Goal: Information Seeking & Learning: Compare options

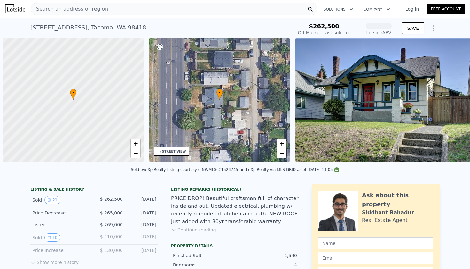
scroll to position [0, 3]
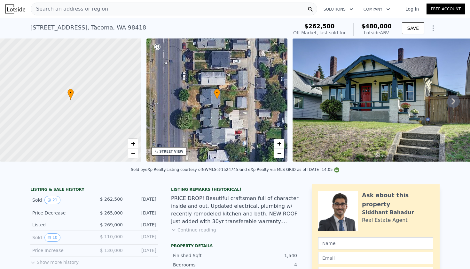
click at [62, 8] on span "Search an address or region" at bounding box center [69, 9] width 77 height 8
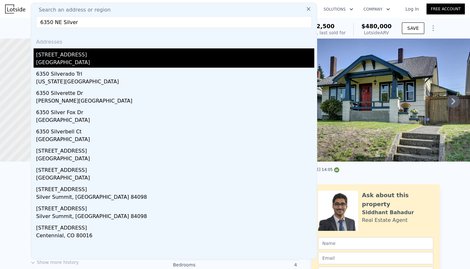
type input "6350 NE Silver"
click at [93, 61] on div "[GEOGRAPHIC_DATA]" at bounding box center [175, 63] width 278 height 9
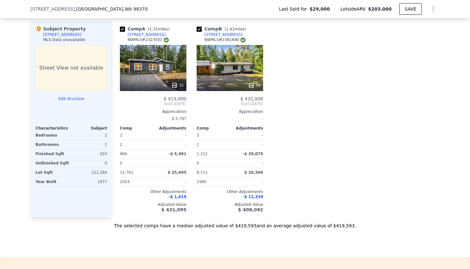
scroll to position [633, 0]
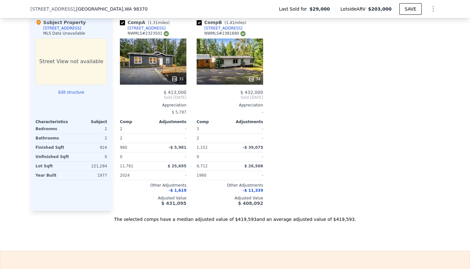
click at [253, 76] on icon at bounding box center [251, 79] width 6 height 6
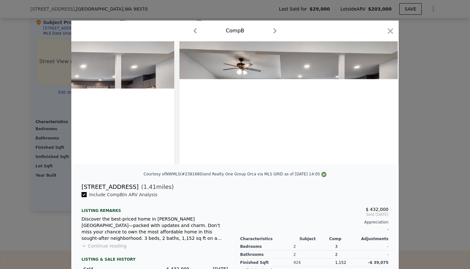
scroll to position [0, 1725]
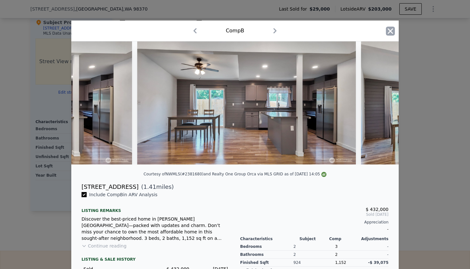
click at [390, 33] on icon "button" at bounding box center [390, 31] width 9 height 9
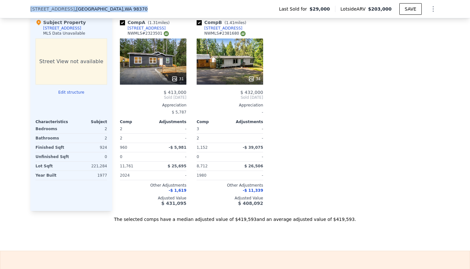
drag, startPoint x: 149, startPoint y: 10, endPoint x: 31, endPoint y: 10, distance: 118.7
click at [31, 10] on div "[STREET_ADDRESS] Last Sold for $29,000 Lotside ARV $203,000 SAVE" at bounding box center [235, 9] width 410 height 18
copy div "[STREET_ADDRESS]"
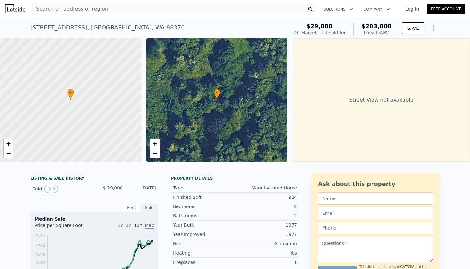
click at [91, 9] on span "Search an address or region" at bounding box center [69, 9] width 77 height 8
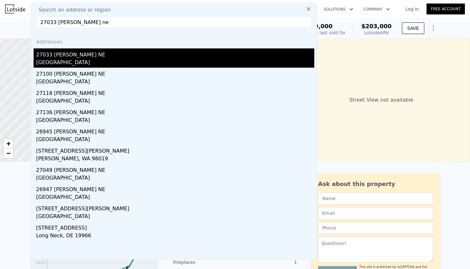
type input "27033 [PERSON_NAME] ne"
click at [84, 60] on div "[GEOGRAPHIC_DATA]" at bounding box center [175, 63] width 278 height 9
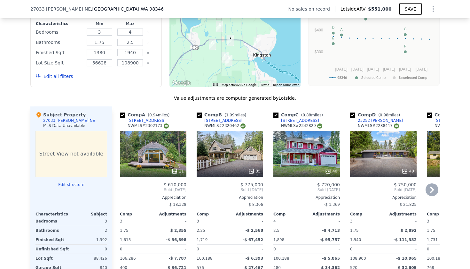
scroll to position [533, 0]
click at [133, 53] on input "1940" at bounding box center [129, 52] width 25 height 7
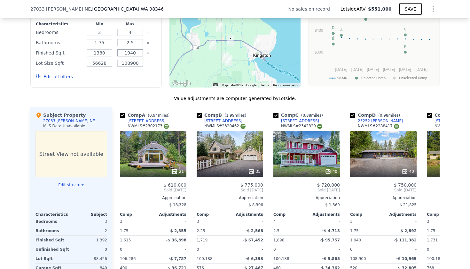
click at [133, 53] on input "1940" at bounding box center [129, 52] width 25 height 7
type input "1531"
click at [103, 53] on input "1380" at bounding box center [99, 52] width 25 height 7
drag, startPoint x: 106, startPoint y: 53, endPoint x: 97, endPoint y: 52, distance: 9.3
click at [97, 52] on input "1380" at bounding box center [99, 52] width 25 height 7
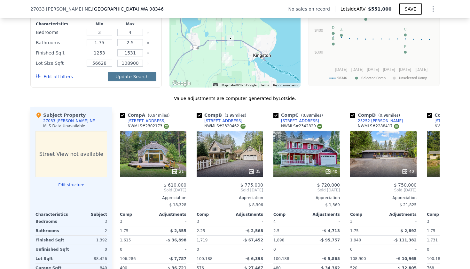
type input "1253"
click at [137, 76] on button "Update Search" at bounding box center [132, 76] width 48 height 9
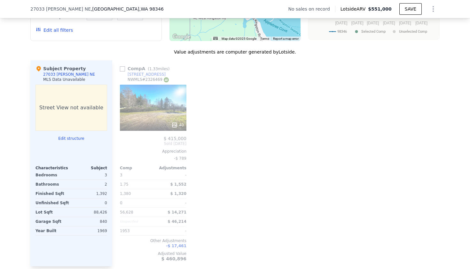
scroll to position [582, 0]
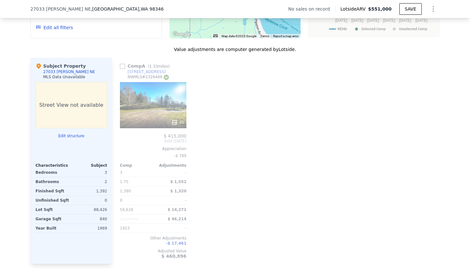
click at [123, 67] on input "checkbox" at bounding box center [122, 66] width 5 height 5
checkbox input "true"
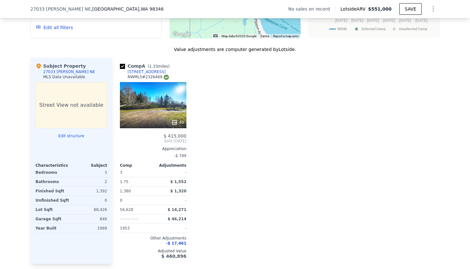
click at [177, 123] on icon at bounding box center [175, 122] width 4 height 4
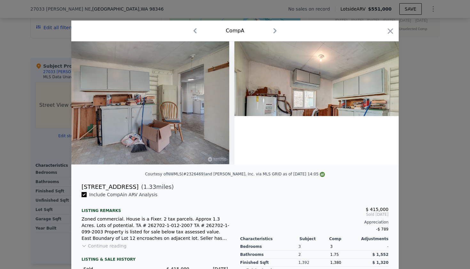
scroll to position [0, 1717]
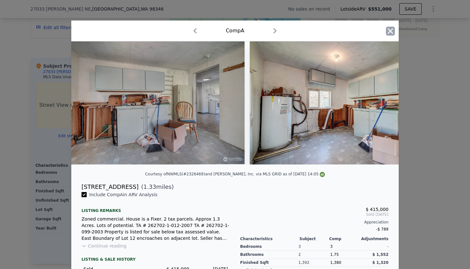
click at [393, 30] on icon "button" at bounding box center [390, 31] width 9 height 9
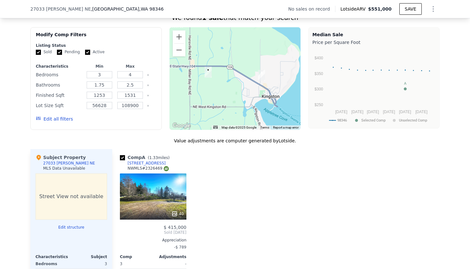
scroll to position [483, 0]
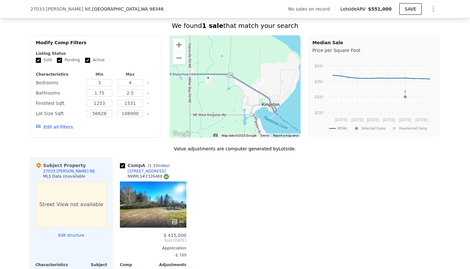
click at [54, 127] on button "Edit all filters" at bounding box center [54, 127] width 37 height 6
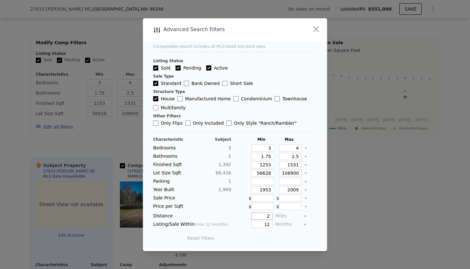
click at [271, 214] on input "2" at bounding box center [262, 215] width 21 height 7
type input "3"
click at [271, 237] on button "Update Search" at bounding box center [271, 237] width 48 height 9
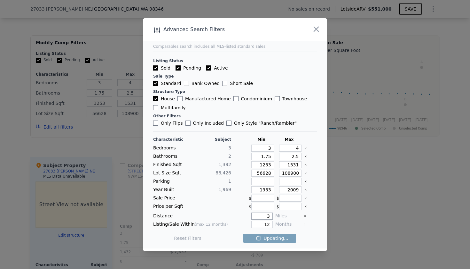
checkbox input "false"
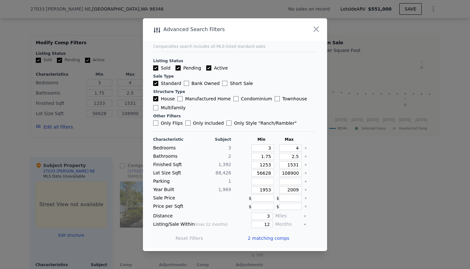
click at [267, 237] on span "2 matching comps" at bounding box center [269, 238] width 42 height 6
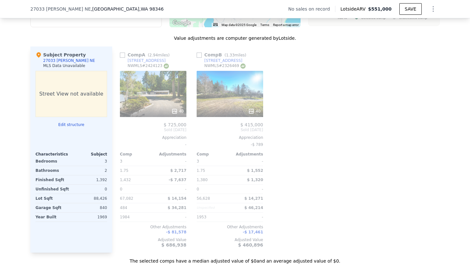
scroll to position [593, 0]
click at [123, 56] on input "checkbox" at bounding box center [122, 54] width 5 height 5
checkbox input "true"
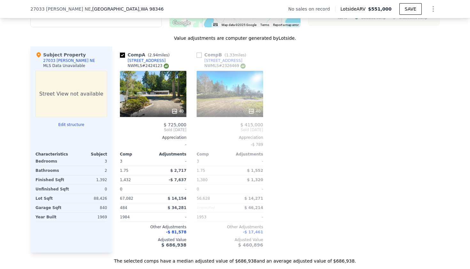
click at [177, 111] on icon at bounding box center [175, 111] width 4 height 4
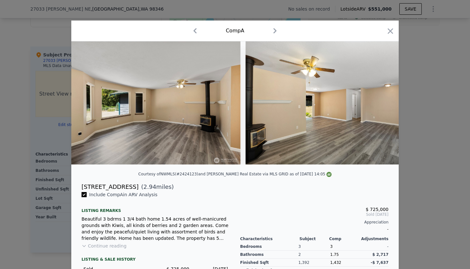
scroll to position [0, 3050]
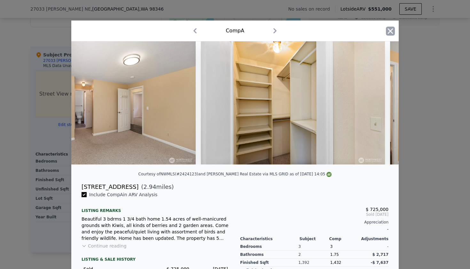
click at [390, 29] on icon "button" at bounding box center [390, 31] width 9 height 9
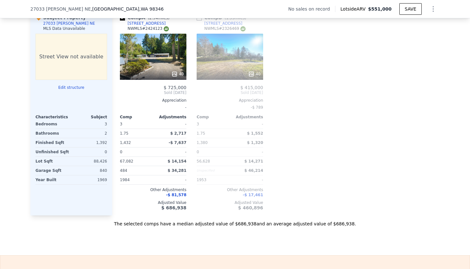
scroll to position [627, 0]
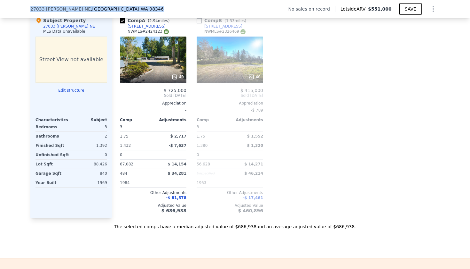
drag, startPoint x: 136, startPoint y: 7, endPoint x: 28, endPoint y: 5, distance: 108.2
click at [27, 5] on div "[STREET_ADDRESS][PERSON_NAME] No sales on record Lotside ARV $551,000 SAVE" at bounding box center [235, 9] width 470 height 18
copy div "[STREET_ADDRESS][PERSON_NAME]"
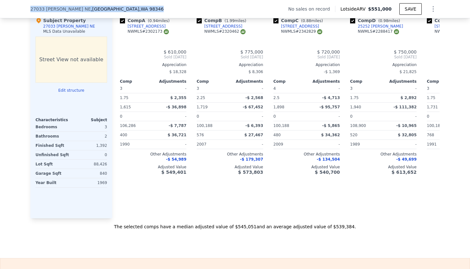
checkbox input "true"
type input "1380"
type input "1940"
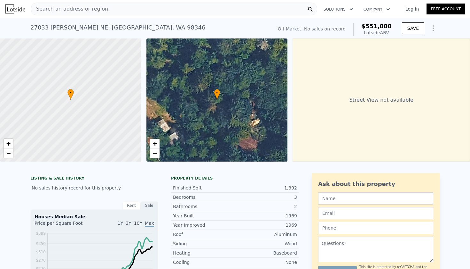
scroll to position [0, 0]
click at [56, 8] on span "Search an address or region" at bounding box center [69, 9] width 77 height 8
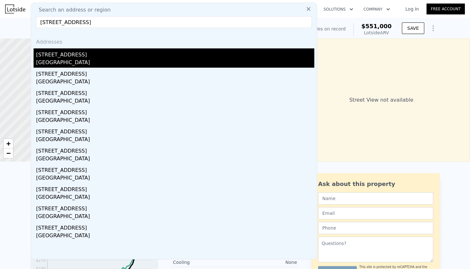
type input "[STREET_ADDRESS]"
click at [73, 64] on div "[GEOGRAPHIC_DATA]" at bounding box center [175, 63] width 278 height 9
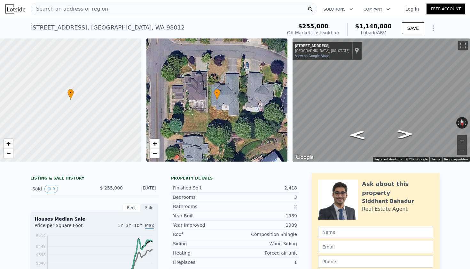
click at [58, 9] on span "Search an address or region" at bounding box center [69, 9] width 77 height 8
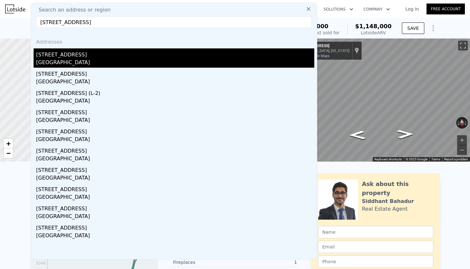
type input "[STREET_ADDRESS]"
click at [72, 56] on div "[STREET_ADDRESS]" at bounding box center [175, 53] width 278 height 10
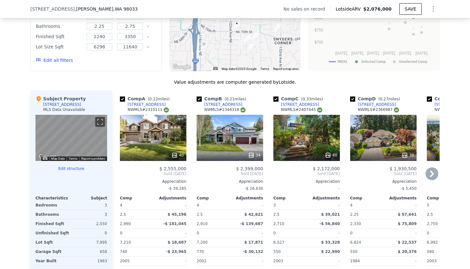
scroll to position [597, 0]
click at [135, 36] on input "3350" at bounding box center [129, 36] width 25 height 7
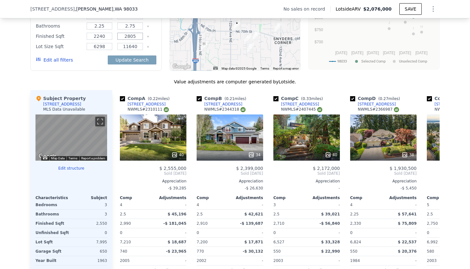
type input "2805"
drag, startPoint x: 106, startPoint y: 35, endPoint x: 93, endPoint y: 35, distance: 12.5
click at [93, 35] on input "2240" at bounding box center [99, 36] width 25 height 7
type input "2295"
click at [132, 60] on button "Update Search" at bounding box center [132, 59] width 48 height 9
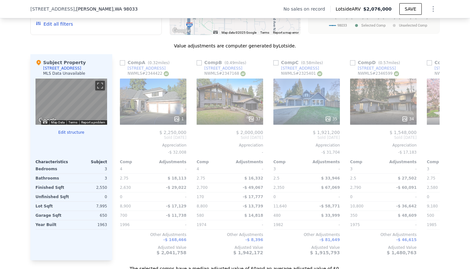
scroll to position [0, 0]
click at [199, 63] on input "checkbox" at bounding box center [199, 62] width 5 height 5
checkbox input "true"
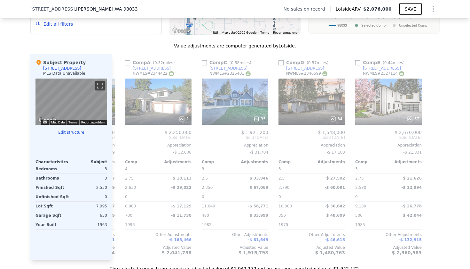
scroll to position [0, 302]
click at [281, 62] on input "checkbox" at bounding box center [281, 62] width 5 height 5
checkbox input "true"
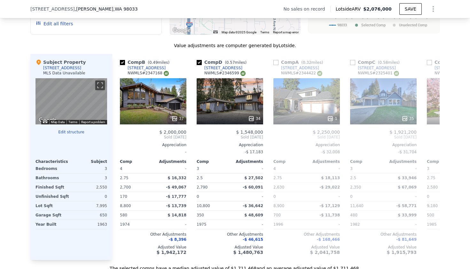
scroll to position [0, 0]
click at [251, 118] on icon at bounding box center [251, 118] width 4 height 4
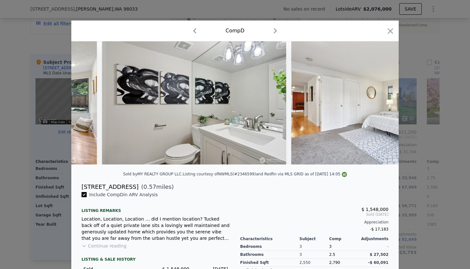
scroll to position [0, 2414]
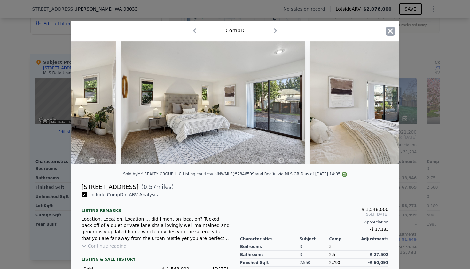
click at [393, 29] on icon "button" at bounding box center [390, 30] width 5 height 5
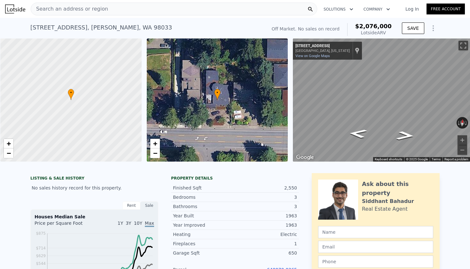
click at [74, 11] on span "Search an address or region" at bounding box center [69, 9] width 77 height 8
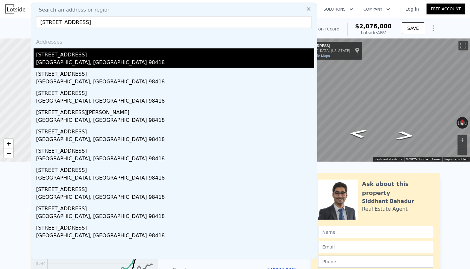
type input "[STREET_ADDRESS]"
click at [83, 57] on div "[STREET_ADDRESS]" at bounding box center [175, 53] width 278 height 10
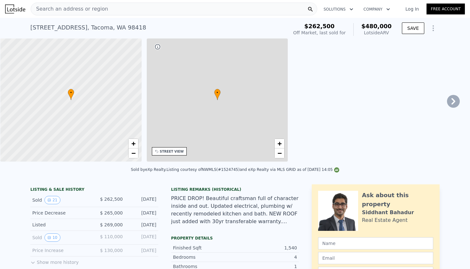
type input "$ 480,000"
type input "6"
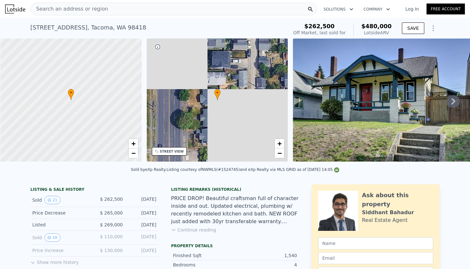
type input "1"
type input "2.5"
type input "1114"
type input "2051"
type input "3003"
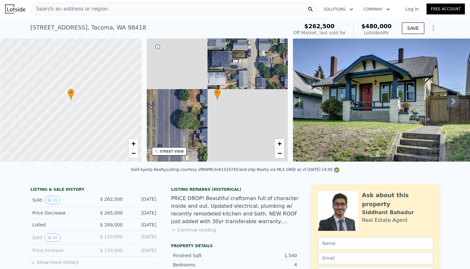
type input "7520"
type input "$ 163,014"
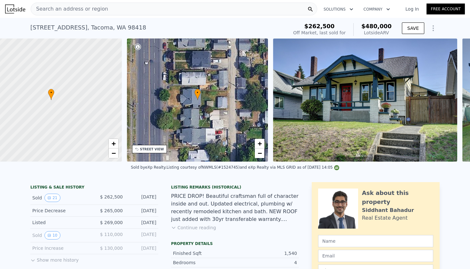
scroll to position [0, 3]
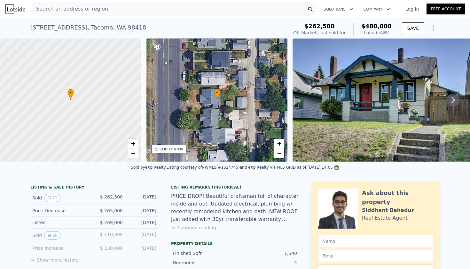
click at [68, 11] on span "Search an address or region" at bounding box center [69, 9] width 77 height 8
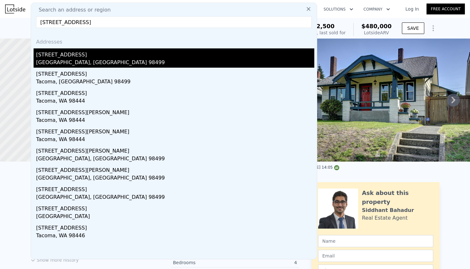
type input "[STREET_ADDRESS]"
click at [97, 67] on div "[GEOGRAPHIC_DATA], [GEOGRAPHIC_DATA] 98499" at bounding box center [175, 63] width 278 height 9
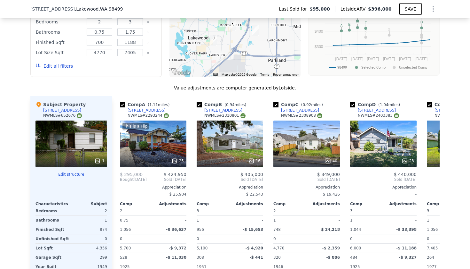
scroll to position [552, 0]
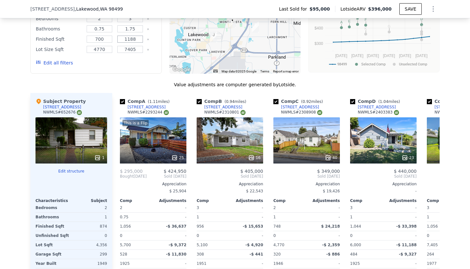
click at [135, 36] on input "1188" at bounding box center [129, 39] width 25 height 7
type input "1000"
click at [133, 58] on button "Update Search" at bounding box center [132, 62] width 48 height 9
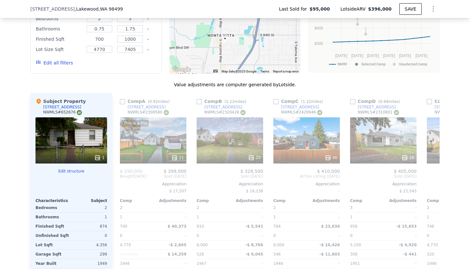
click at [105, 36] on input "700" at bounding box center [99, 39] width 25 height 7
type input "750"
click at [133, 58] on button "Update Search" at bounding box center [132, 62] width 48 height 9
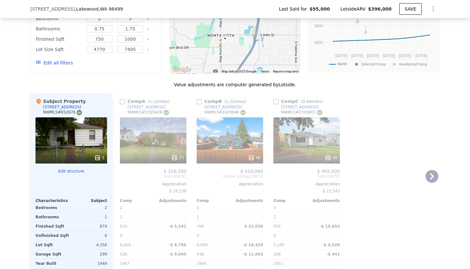
click at [123, 99] on input "checkbox" at bounding box center [122, 101] width 5 height 5
checkbox input "true"
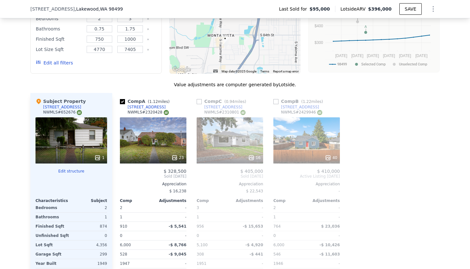
click at [199, 99] on input "checkbox" at bounding box center [199, 101] width 5 height 5
checkbox input "true"
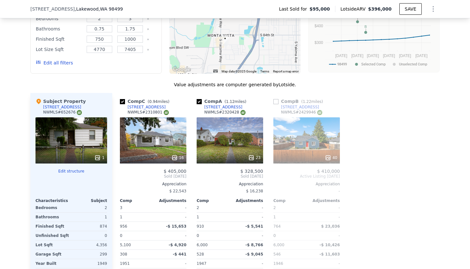
click at [278, 99] on input "checkbox" at bounding box center [276, 101] width 5 height 5
checkbox input "true"
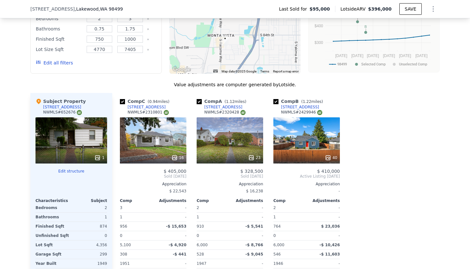
click at [328, 154] on icon at bounding box center [328, 157] width 6 height 6
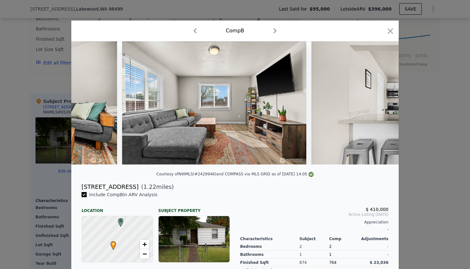
scroll to position [0, 1075]
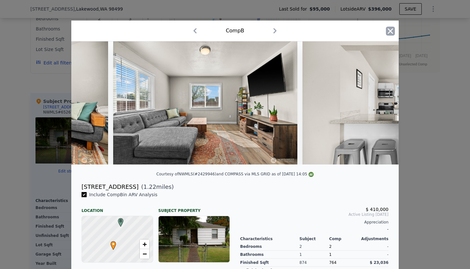
click at [391, 32] on icon "button" at bounding box center [390, 30] width 5 height 5
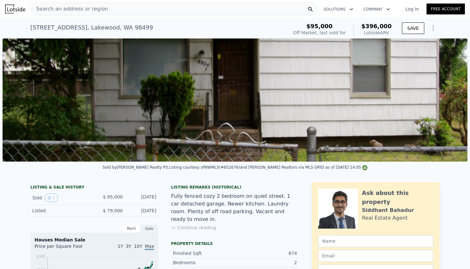
scroll to position [0, 1]
checkbox input "false"
type input "700"
type input "1188"
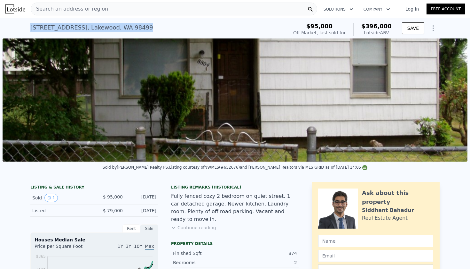
drag, startPoint x: 139, startPoint y: 25, endPoint x: 29, endPoint y: 23, distance: 109.8
click at [29, 23] on div "[STREET_ADDRESS] Sold [DATE] for $95k (~ARV $396k ) $95,000 Off Market, last so…" at bounding box center [235, 28] width 470 height 20
copy div "[STREET_ADDRESS] Sold [DATE] for $95k (~ARV $396k )"
click at [74, 9] on span "Search an address or region" at bounding box center [69, 9] width 77 height 8
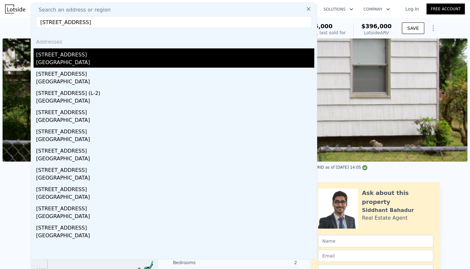
type input "[STREET_ADDRESS]"
click at [77, 56] on div "[STREET_ADDRESS]" at bounding box center [175, 53] width 278 height 10
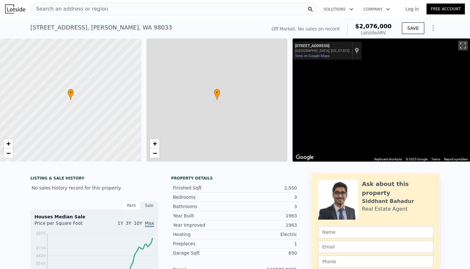
type input "$ 2,076,000"
type input "8"
type input "3"
type input "5"
type input "2.25"
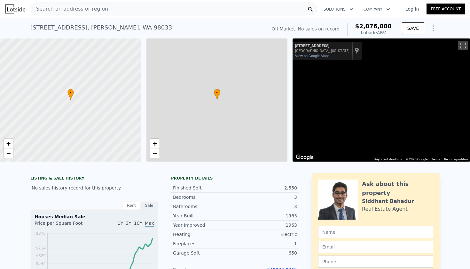
type input "2.75"
type input "2240"
type input "3350"
type input "6298"
type input "11640"
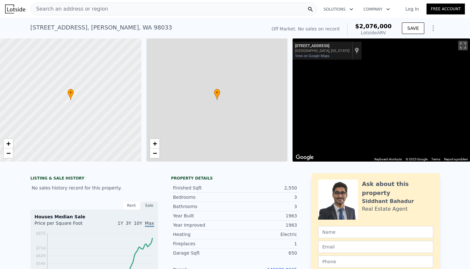
type input "$ 30,001"
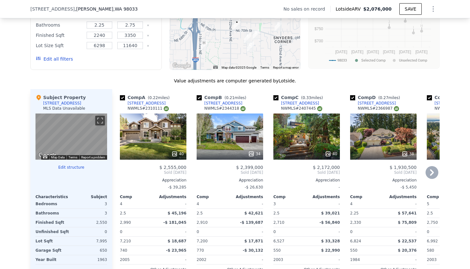
scroll to position [597, 0]
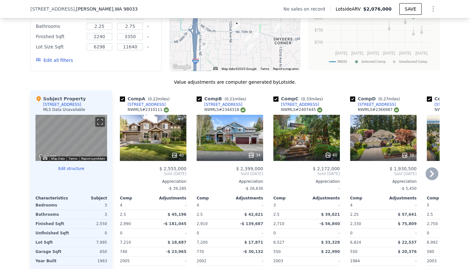
click at [123, 98] on input "checkbox" at bounding box center [122, 98] width 5 height 5
checkbox input "false"
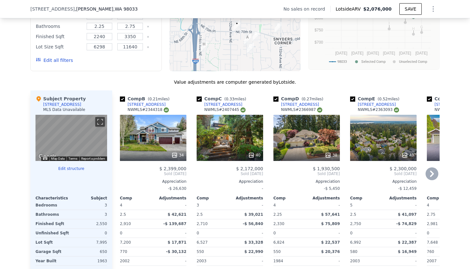
click at [123, 98] on input "checkbox" at bounding box center [122, 98] width 5 height 5
checkbox input "false"
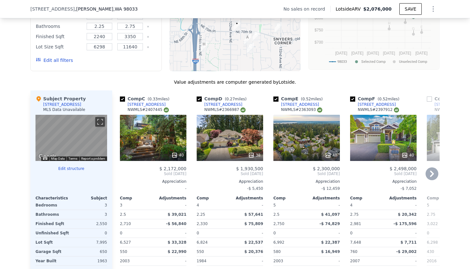
click at [123, 98] on input "checkbox" at bounding box center [122, 98] width 5 height 5
checkbox input "false"
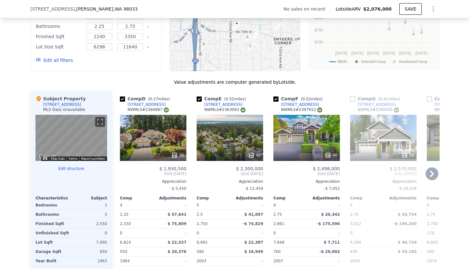
click at [123, 98] on input "checkbox" at bounding box center [122, 98] width 5 height 5
checkbox input "false"
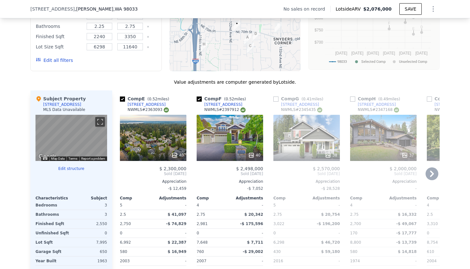
click at [123, 98] on input "checkbox" at bounding box center [122, 98] width 5 height 5
checkbox input "false"
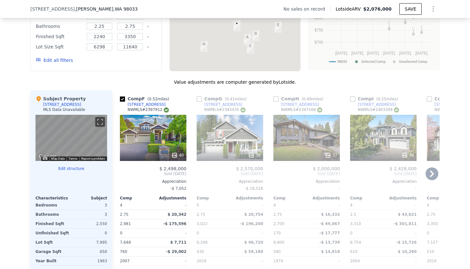
click at [123, 98] on input "checkbox" at bounding box center [122, 98] width 5 height 5
checkbox input "true"
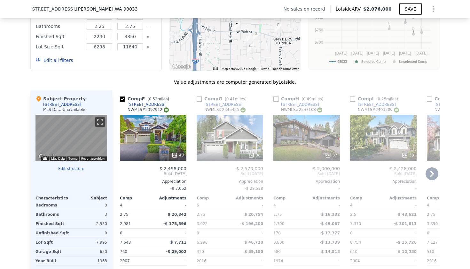
click at [277, 100] on input "checkbox" at bounding box center [276, 98] width 5 height 5
checkbox input "true"
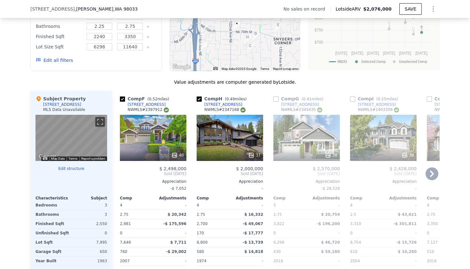
click at [122, 99] on input "checkbox" at bounding box center [122, 98] width 5 height 5
checkbox input "false"
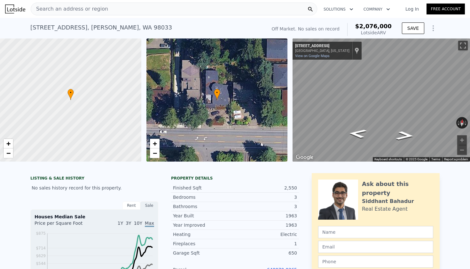
scroll to position [5, 0]
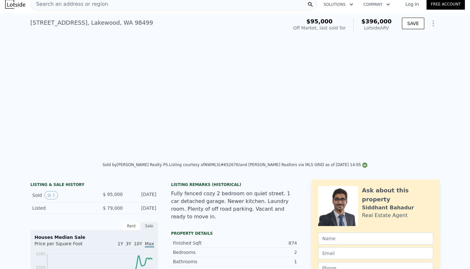
type input "$ 396,000"
type input "5"
type input "2"
type input "3"
type input "0.75"
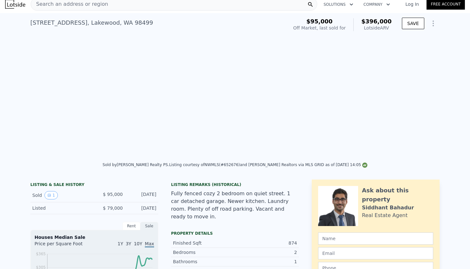
type input "1.75"
type input "700"
type input "1188"
type input "4770"
type input "7405"
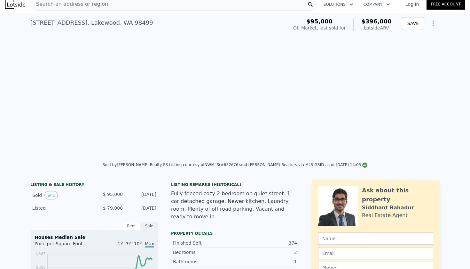
type input "$ 264,752"
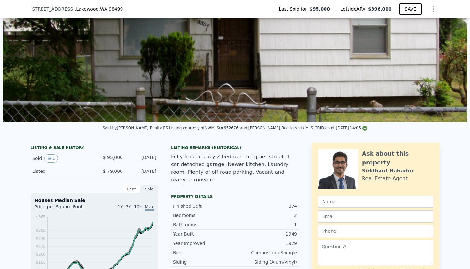
scroll to position [48, 0]
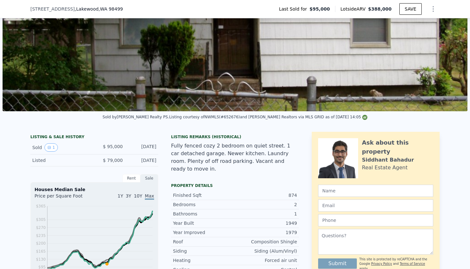
type input "$ 388,000"
type input "$ 257,320"
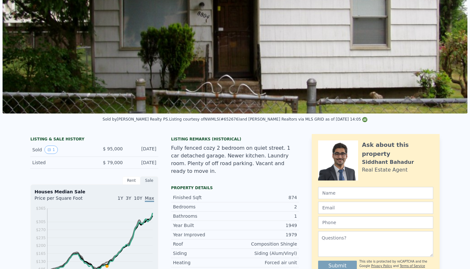
scroll to position [0, 0]
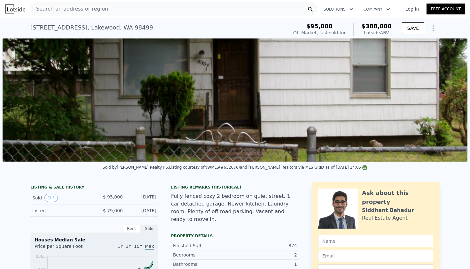
click at [73, 8] on span "Search an address or region" at bounding box center [69, 9] width 77 height 8
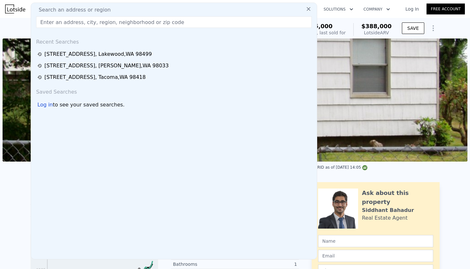
paste input "[STREET_ADDRESS][PERSON_NAME]"
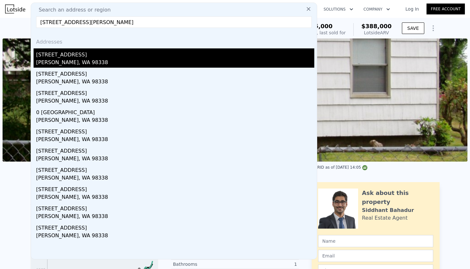
type input "[STREET_ADDRESS][PERSON_NAME]"
click at [86, 65] on div "[PERSON_NAME], WA 98338" at bounding box center [175, 63] width 278 height 9
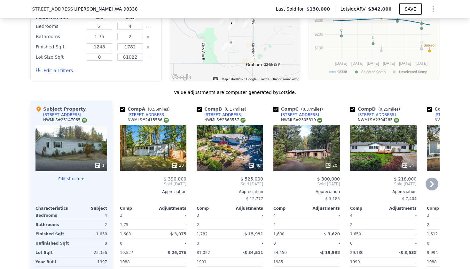
click at [174, 166] on icon at bounding box center [175, 165] width 6 height 6
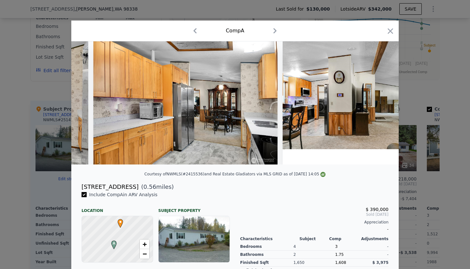
scroll to position [0, 1581]
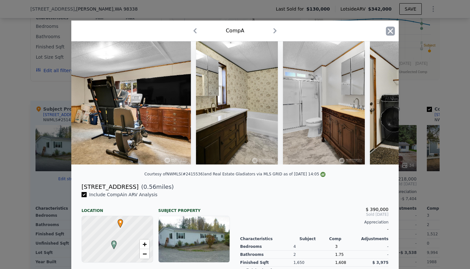
click at [392, 30] on icon "button" at bounding box center [390, 31] width 9 height 9
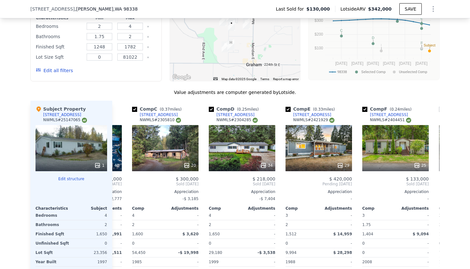
scroll to position [0, 143]
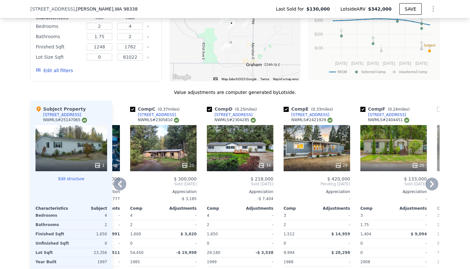
click at [338, 166] on icon at bounding box center [338, 165] width 6 height 6
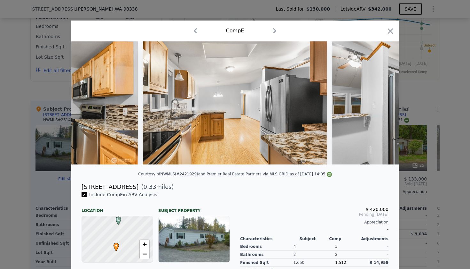
scroll to position [0, 2724]
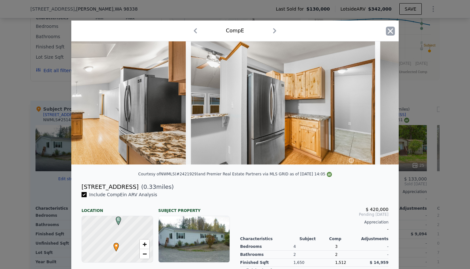
click at [392, 30] on icon "button" at bounding box center [390, 30] width 5 height 5
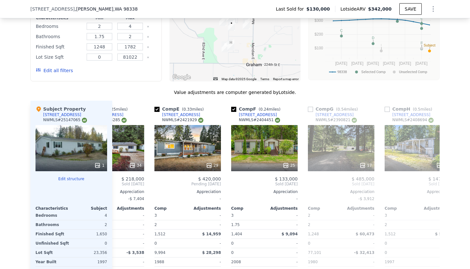
scroll to position [0, 273]
click at [285, 164] on icon at bounding box center [286, 165] width 6 height 6
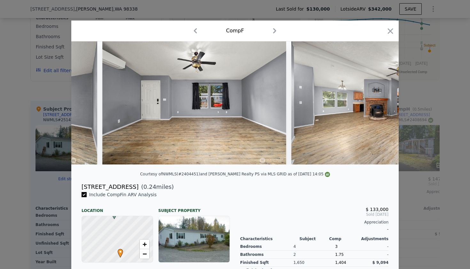
scroll to position [0, 1458]
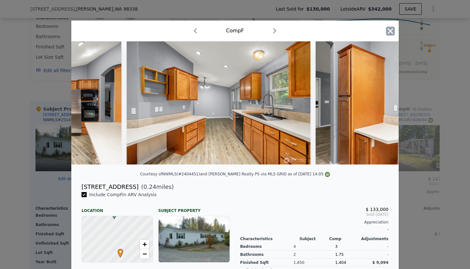
click at [388, 29] on icon "button" at bounding box center [390, 31] width 9 height 9
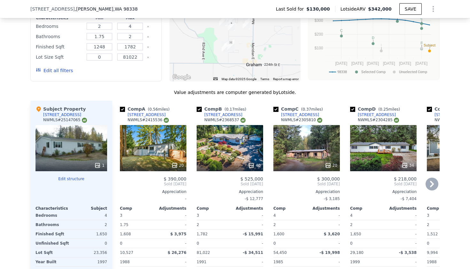
click at [200, 110] on input "checkbox" at bounding box center [199, 109] width 5 height 5
checkbox input "false"
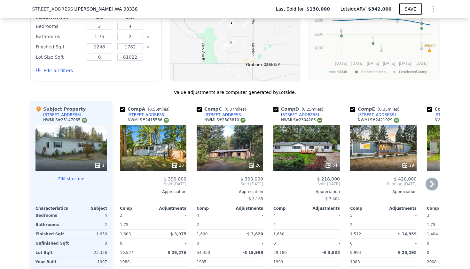
click at [200, 110] on input "checkbox" at bounding box center [199, 109] width 5 height 5
checkbox input "false"
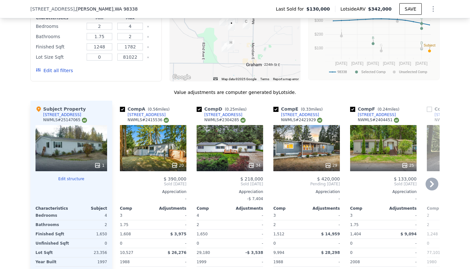
click at [200, 110] on input "checkbox" at bounding box center [199, 109] width 5 height 5
checkbox input "false"
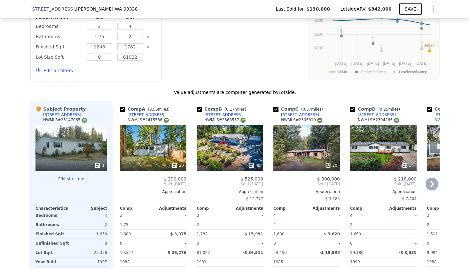
checkbox input "true"
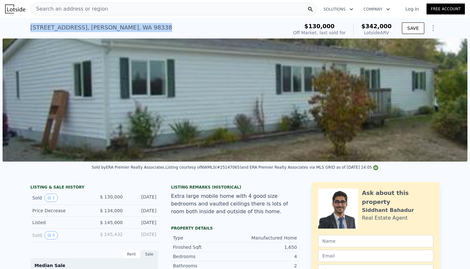
drag, startPoint x: 149, startPoint y: 28, endPoint x: 29, endPoint y: 29, distance: 120.0
click at [29, 29] on div "[STREET_ADDRESS][PERSON_NAME] Sold [DATE] for $130k (~ARV $342k ) $130,000 Off …" at bounding box center [235, 28] width 470 height 20
copy div "[STREET_ADDRESS][PERSON_NAME] Sold [DATE] for $130k (~ARV $342k )"
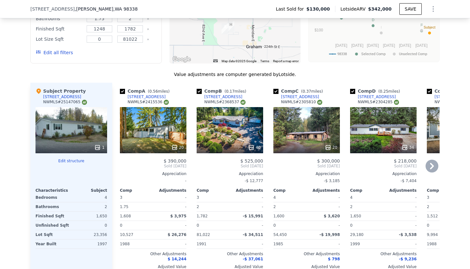
scroll to position [649, 0]
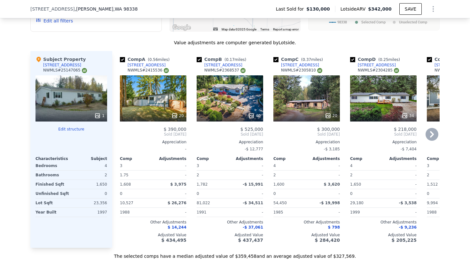
click at [199, 59] on input "checkbox" at bounding box center [199, 59] width 5 height 5
checkbox input "false"
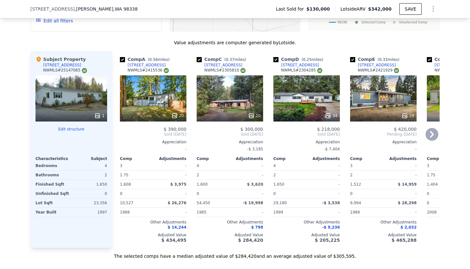
click at [199, 59] on input "checkbox" at bounding box center [199, 59] width 5 height 5
checkbox input "false"
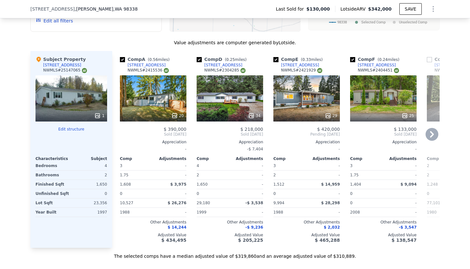
click at [199, 59] on input "checkbox" at bounding box center [199, 59] width 5 height 5
checkbox input "false"
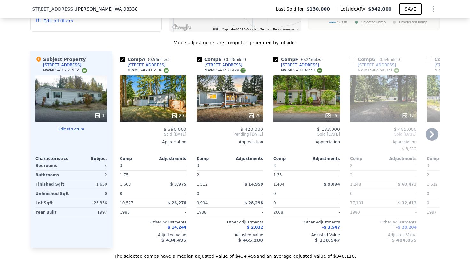
click at [277, 60] on input "checkbox" at bounding box center [276, 59] width 5 height 5
checkbox input "false"
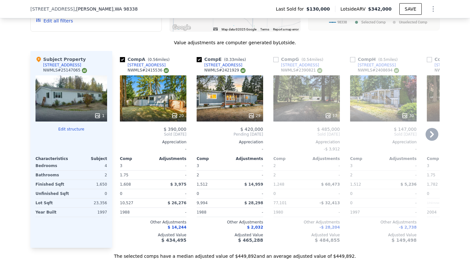
click at [176, 116] on icon at bounding box center [175, 115] width 4 height 4
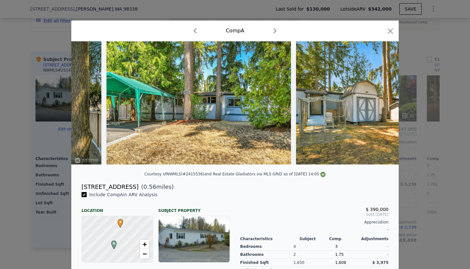
scroll to position [0, 2394]
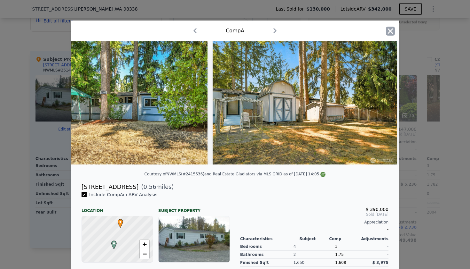
click at [391, 31] on icon "button" at bounding box center [390, 30] width 5 height 5
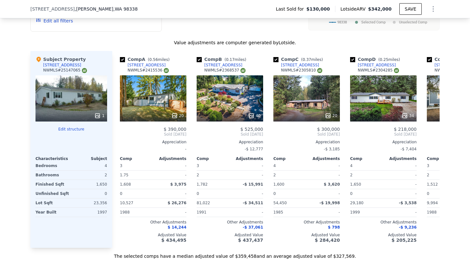
checkbox input "true"
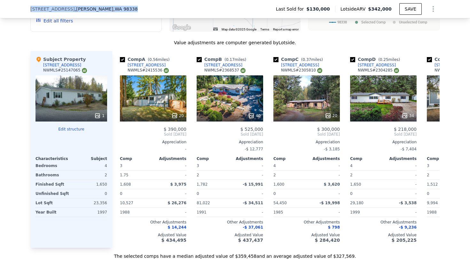
drag, startPoint x: 126, startPoint y: 7, endPoint x: 29, endPoint y: 8, distance: 97.3
click at [29, 8] on div "[STREET_ADDRESS][PERSON_NAME] Last Sold for $130,000 Lotside ARV $342,000 SAVE" at bounding box center [235, 9] width 470 height 18
copy div "[STREET_ADDRESS][PERSON_NAME]"
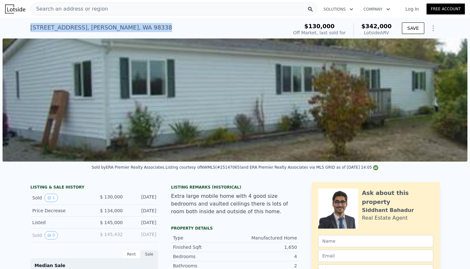
drag, startPoint x: 29, startPoint y: 28, endPoint x: 164, endPoint y: 23, distance: 134.2
click at [164, 23] on div "[STREET_ADDRESS][PERSON_NAME] Sold [DATE] for $130k (~ARV $342k ) $130,000 Off …" at bounding box center [235, 28] width 470 height 20
copy div "[STREET_ADDRESS][PERSON_NAME] Sold [DATE] for $130k (~ARV $342k )"
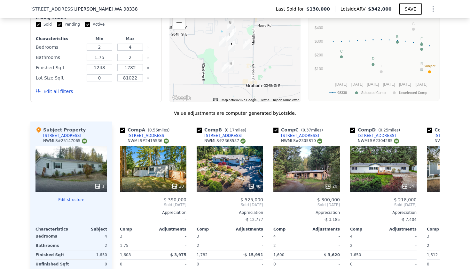
scroll to position [583, 0]
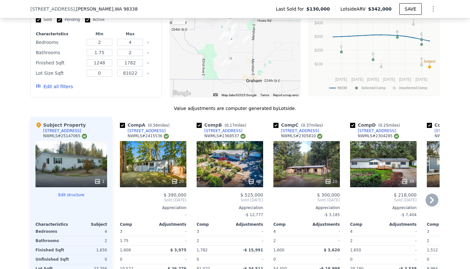
click at [199, 122] on div "Comp B ( 0.17 miles)" at bounding box center [223, 125] width 52 height 6
click at [199, 124] on input "checkbox" at bounding box center [199, 125] width 5 height 5
checkbox input "false"
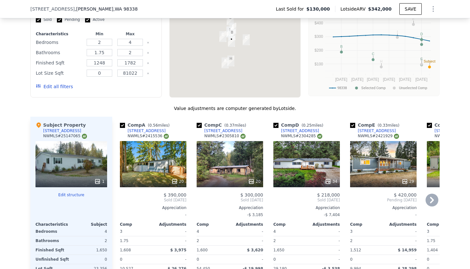
click at [199, 126] on input "checkbox" at bounding box center [199, 125] width 5 height 5
checkbox input "false"
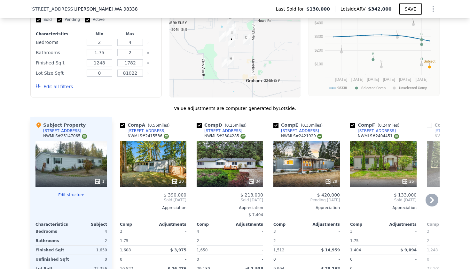
click at [199, 126] on input "checkbox" at bounding box center [199, 125] width 5 height 5
checkbox input "false"
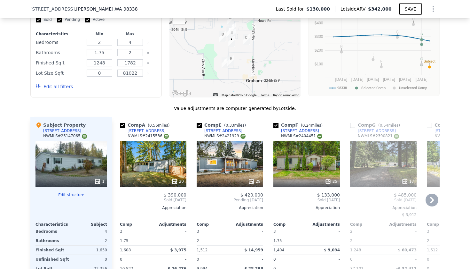
click at [277, 125] on input "checkbox" at bounding box center [276, 125] width 5 height 5
checkbox input "false"
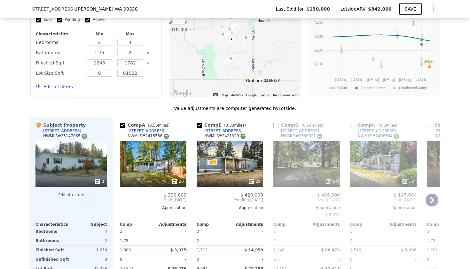
click at [171, 131] on div "Comp A ( 0.56 miles) [STREET_ADDRESS] # 2415536" at bounding box center [153, 131] width 67 height 19
click at [147, 227] on div "3" at bounding box center [136, 231] width 32 height 9
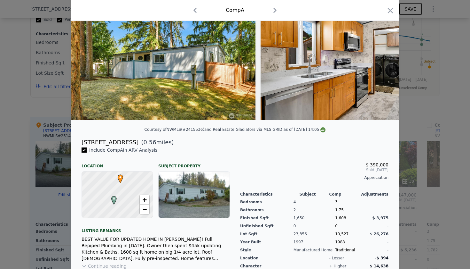
scroll to position [41, 0]
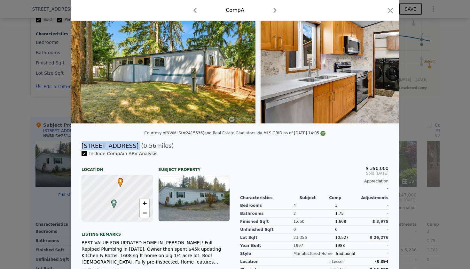
drag, startPoint x: 81, startPoint y: 145, endPoint x: 142, endPoint y: 147, distance: 61.8
click at [143, 147] on div "[STREET_ADDRESS] ( 0.56 miles)" at bounding box center [235, 145] width 318 height 9
copy div "[STREET_ADDRESS]"
click at [389, 5] on div "Comp A" at bounding box center [235, 10] width 328 height 21
click at [389, 14] on icon "button" at bounding box center [390, 10] width 9 height 9
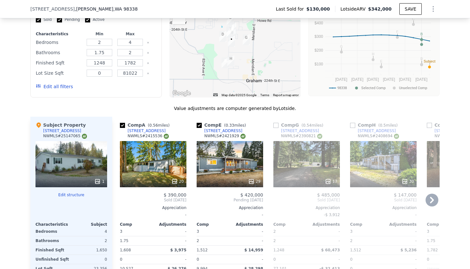
click at [225, 189] on div "Comp E ( 0.33 miles) [STREET_ADDRESS] NWMLS # 2421929 29 $ 420,000 Pending [DAT…" at bounding box center [230, 215] width 72 height 197
click at [219, 215] on div "-" at bounding box center [230, 214] width 67 height 9
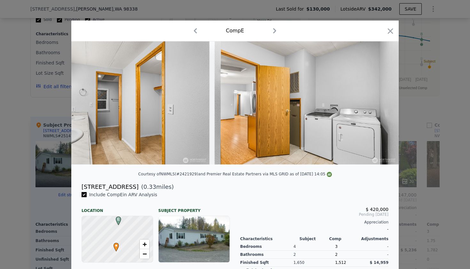
scroll to position [0, 5164]
drag, startPoint x: 81, startPoint y: 185, endPoint x: 125, endPoint y: 186, distance: 43.5
click at [125, 186] on div "[STREET_ADDRESS] ( 0.33 miles)" at bounding box center [235, 186] width 318 height 9
copy div "[STREET_ADDRESS]"
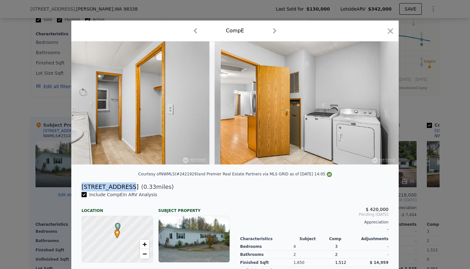
checkbox input "true"
copy div "[STREET_ADDRESS]"
